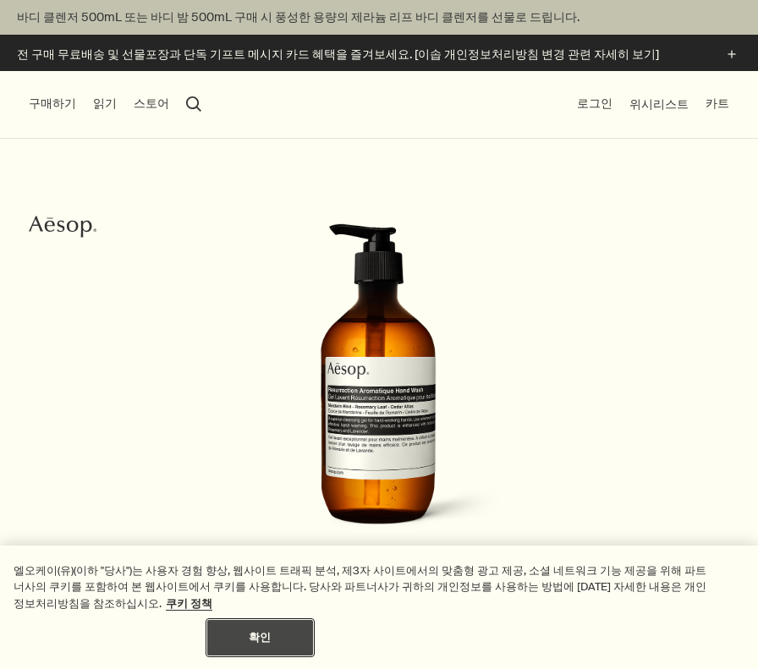
click at [313, 620] on button "확인" at bounding box center [260, 638] width 106 height 36
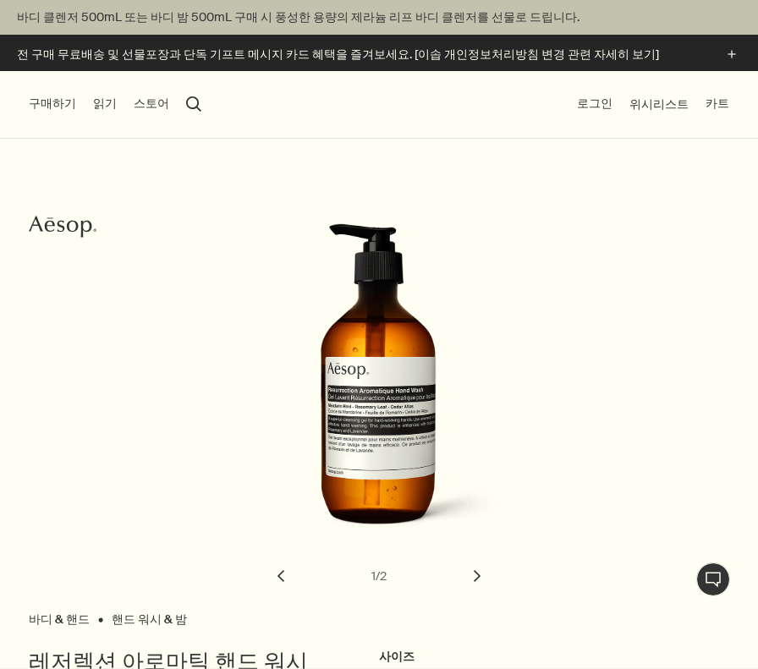
click at [474, 572] on button "chevron" at bounding box center [476, 575] width 37 height 37
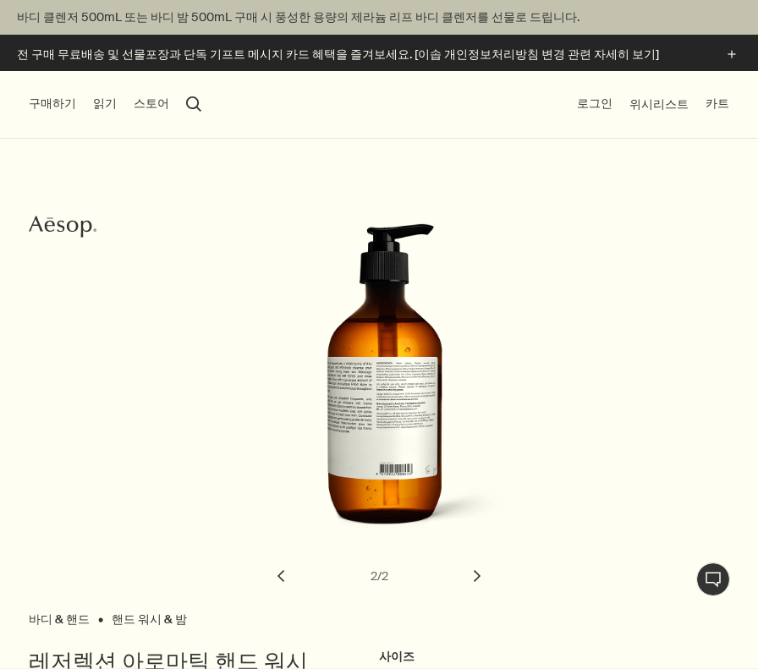
click at [277, 574] on button "chevron" at bounding box center [280, 575] width 37 height 37
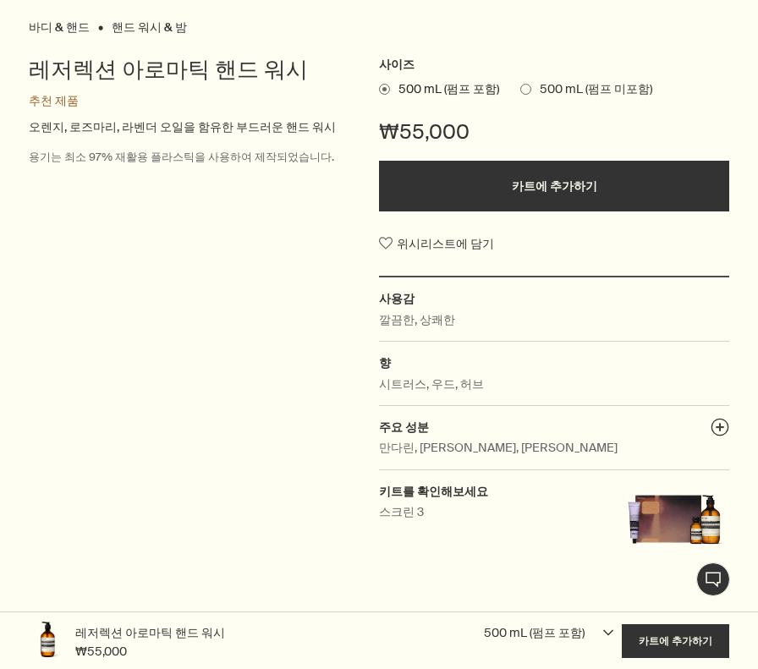
scroll to position [676, 0]
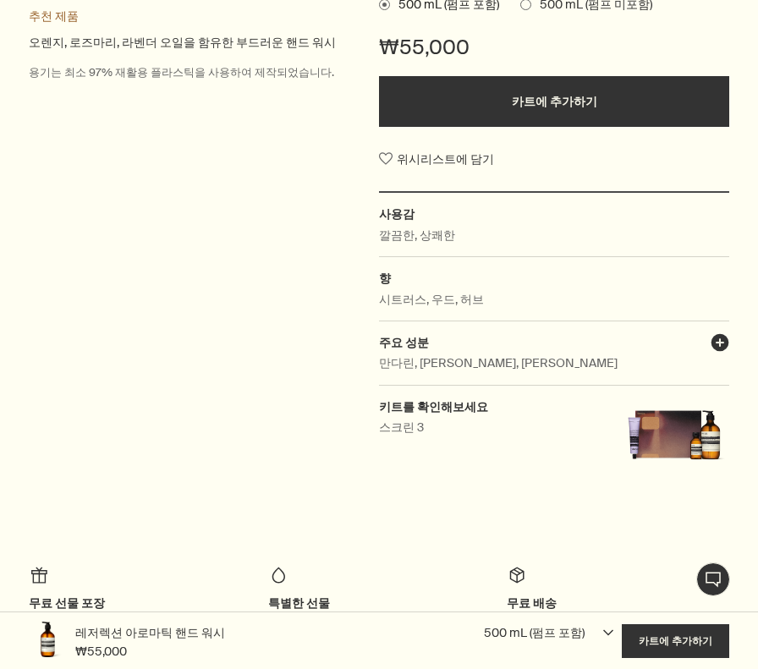
click at [721, 344] on button "plusAndCloseWithCircle" at bounding box center [719, 345] width 19 height 24
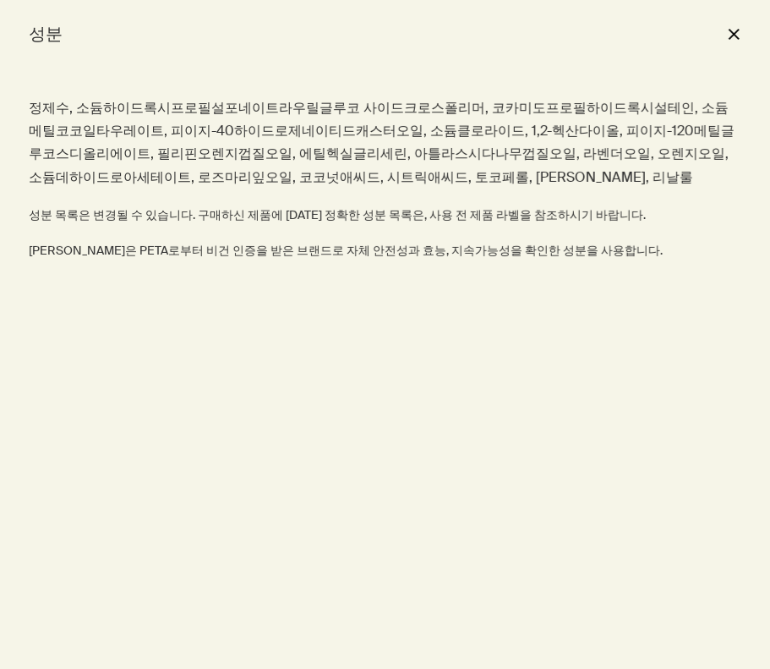
drag, startPoint x: 255, startPoint y: 165, endPoint x: 377, endPoint y: 216, distance: 132.7
click at [371, 211] on div "정제수, 소듐하이드록시프로필설포네이트라우릴글루코 사이드크로스폴리머, 코카미도프로필하이드록시설테인, 소듐메틸코코일타우레이트, 피이지-40하이드로…" at bounding box center [385, 178] width 713 height 164
click at [731, 37] on button "close" at bounding box center [734, 33] width 20 height 29
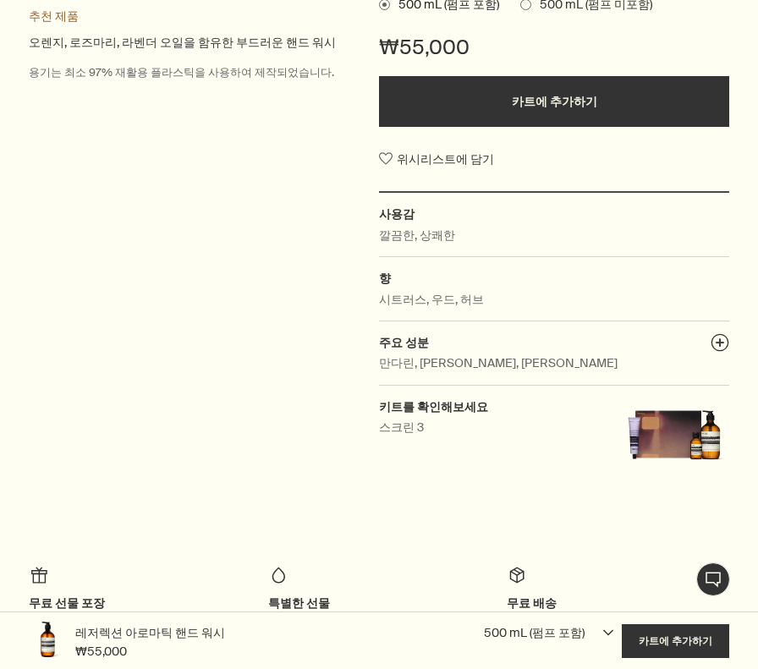
click at [244, 310] on div "레저렉션 아로마틱 핸드 워시 추천 제품 오렌지, 로즈마리, 라벤더 오일을 함유한 부드러운 핸드 워시 용기는 최소 97% 재활용 플라스틱을 사용…" at bounding box center [204, 229] width 350 height 518
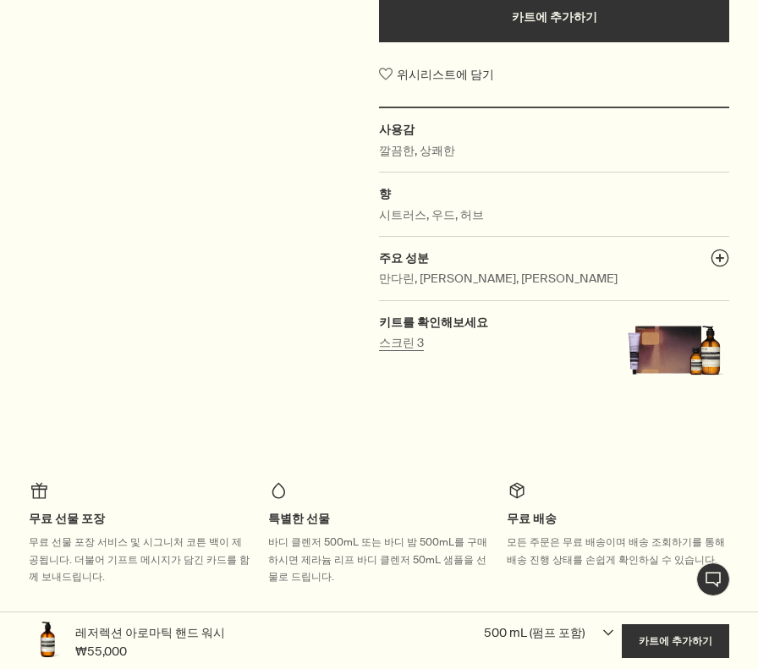
click at [398, 350] on div "스크린 3" at bounding box center [433, 342] width 109 height 19
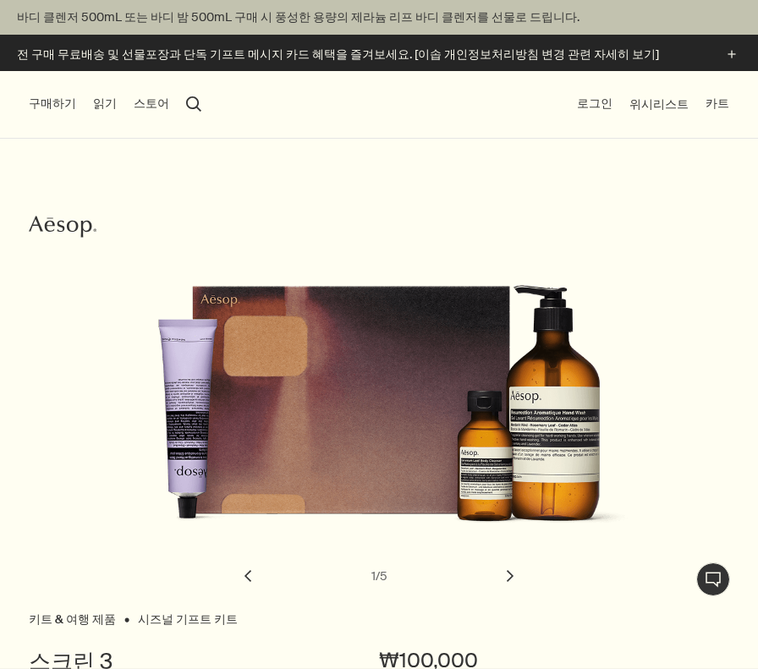
click at [513, 578] on button "chevron" at bounding box center [509, 575] width 37 height 37
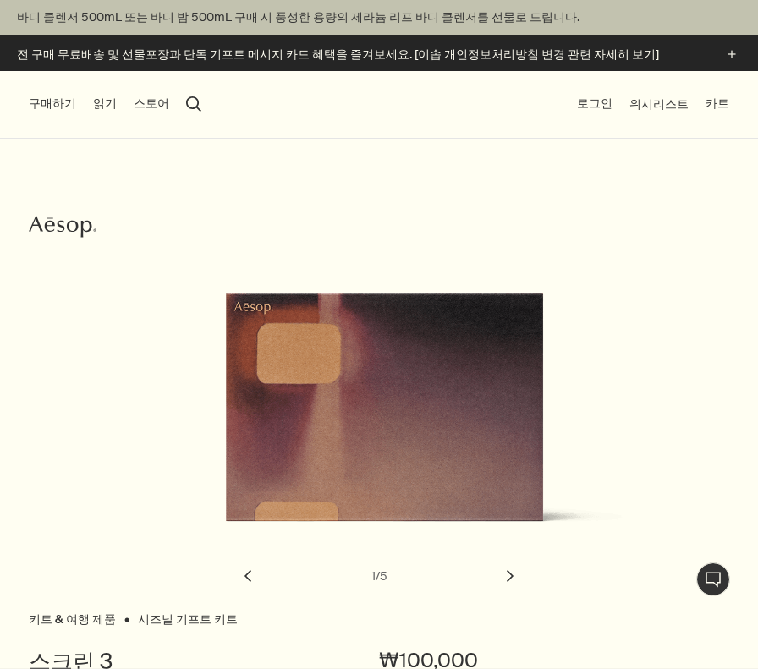
click at [513, 578] on button "chevron" at bounding box center [509, 575] width 37 height 37
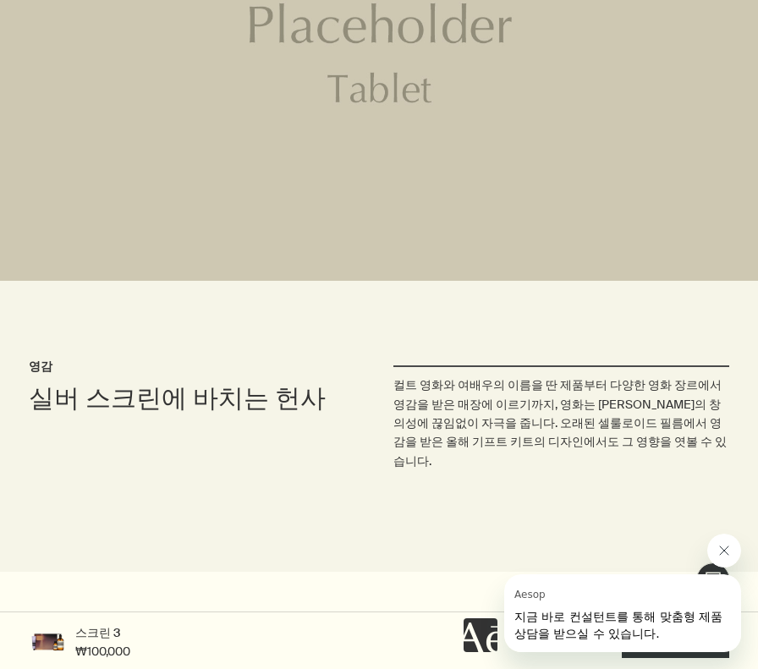
scroll to position [2452, 0]
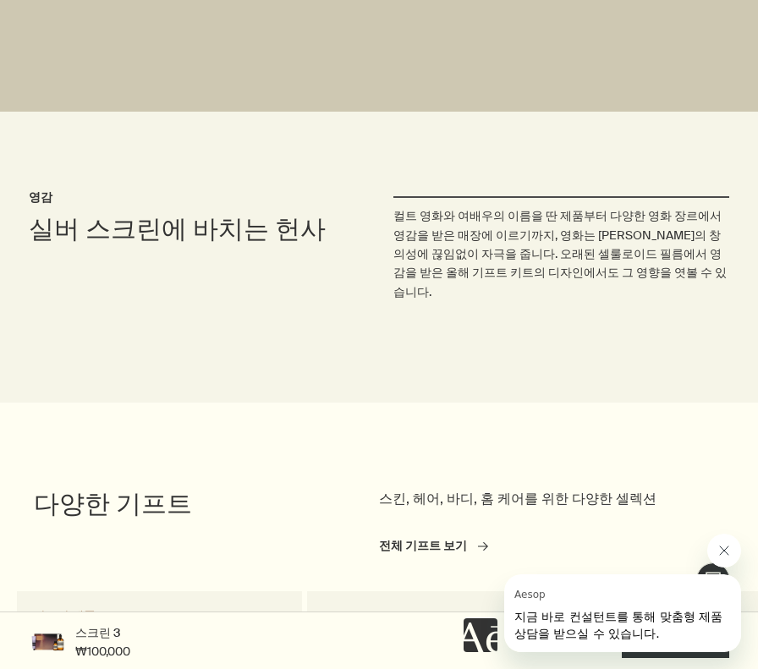
click at [720, 548] on icon "Aesop의 메시지 닫기" at bounding box center [724, 551] width 14 height 14
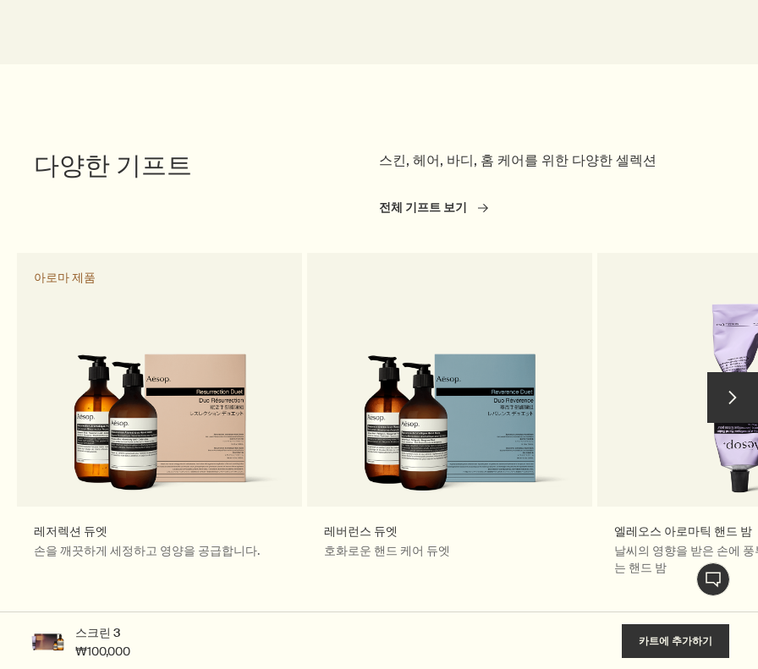
scroll to position [2875, 0]
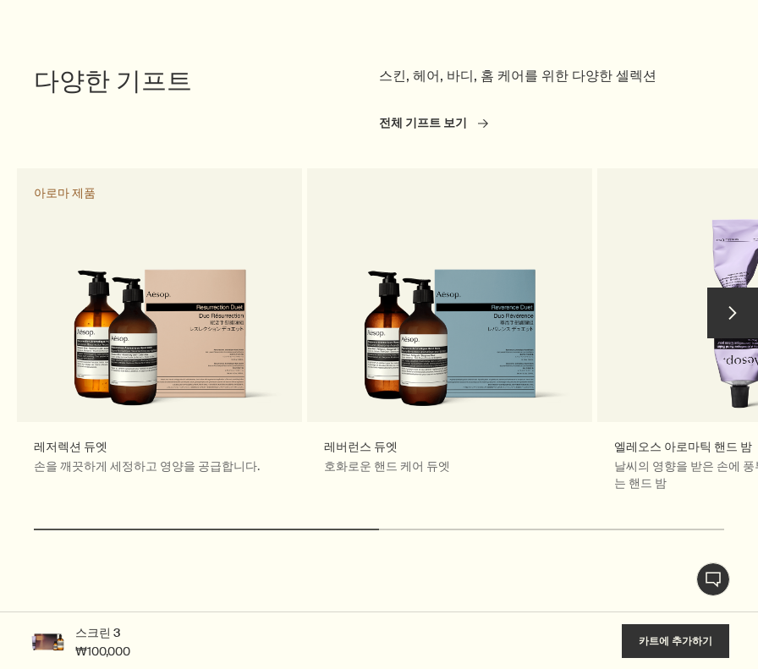
drag, startPoint x: 338, startPoint y: 471, endPoint x: 383, endPoint y: 469, distance: 44.8
click at [379, 528] on div at bounding box center [379, 529] width 690 height 2
click at [607, 467] on div "chevron 레저렉션 듀엣 손을 깨끗하게 세정하고 영양을 공급합니다. 아로마 제품 레버런스 듀엣 호화로운 핸드 케어 듀엣 엘레오스 아로마틱 …" at bounding box center [379, 355] width 758 height 384
click at [625, 473] on div "chevron 레저렉션 듀엣 손을 깨끗하게 세정하고 영양을 공급합니다. 아로마 제품 레버런스 듀엣 호화로운 핸드 케어 듀엣 엘레오스 아로마틱 …" at bounding box center [379, 355] width 758 height 384
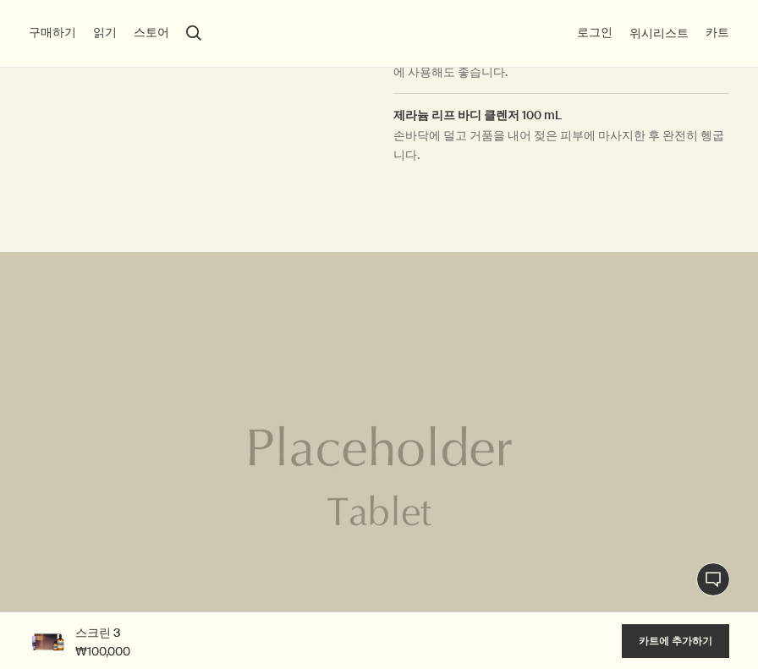
scroll to position [2283, 0]
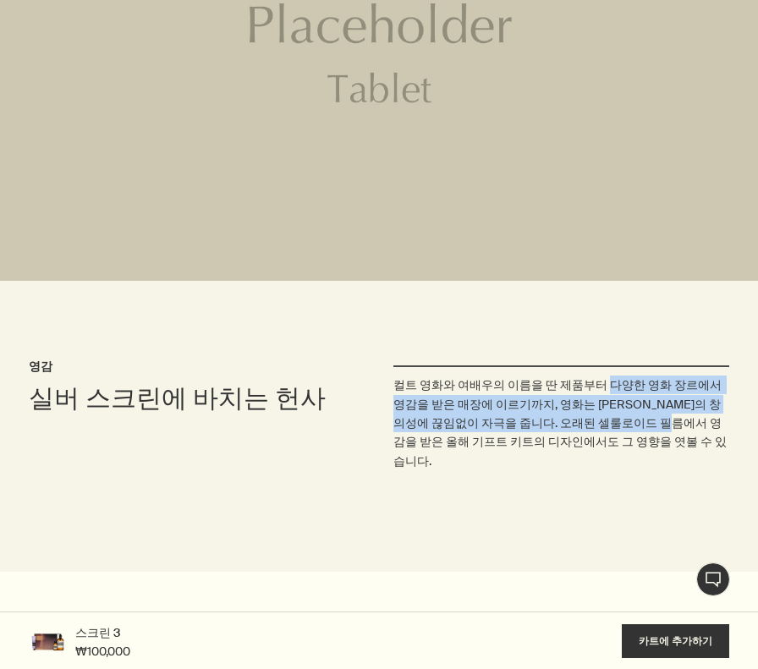
drag, startPoint x: 595, startPoint y: 348, endPoint x: 636, endPoint y: 386, distance: 55.1
click at [632, 383] on p "컬트 영화와 여배우의 이름을 딴 제품부터 다양한 영화 장르에서 영감을 받은 매장에 이르기까지, 영화는 이솝의 창의성에 끊임없이 자극을 줍니다.…" at bounding box center [561, 422] width 336 height 95
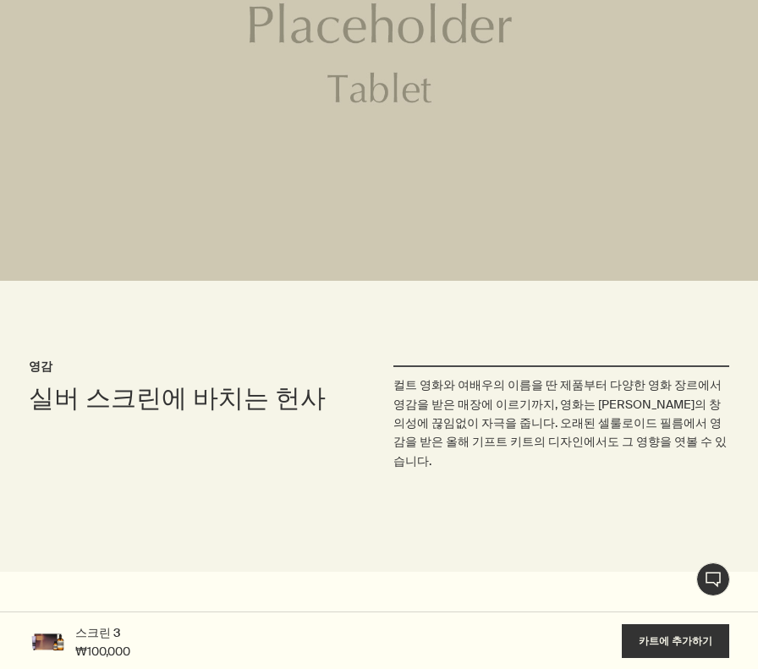
click at [640, 391] on p "컬트 영화와 여배우의 이름을 딴 제품부터 다양한 영화 장르에서 영감을 받은 매장에 이르기까지, 영화는 이솝의 창의성에 끊임없이 자극을 줍니다.…" at bounding box center [561, 422] width 336 height 95
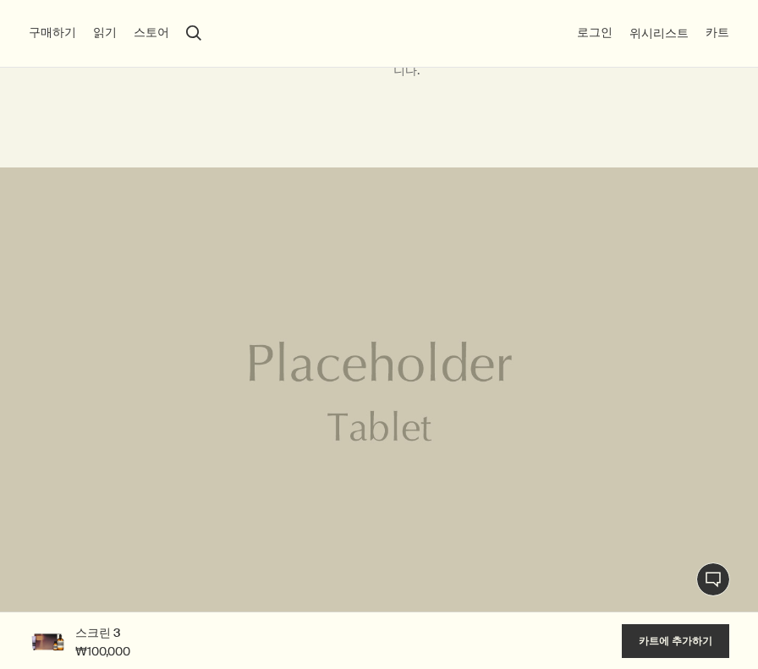
scroll to position [2029, 0]
